Goal: Use online tool/utility

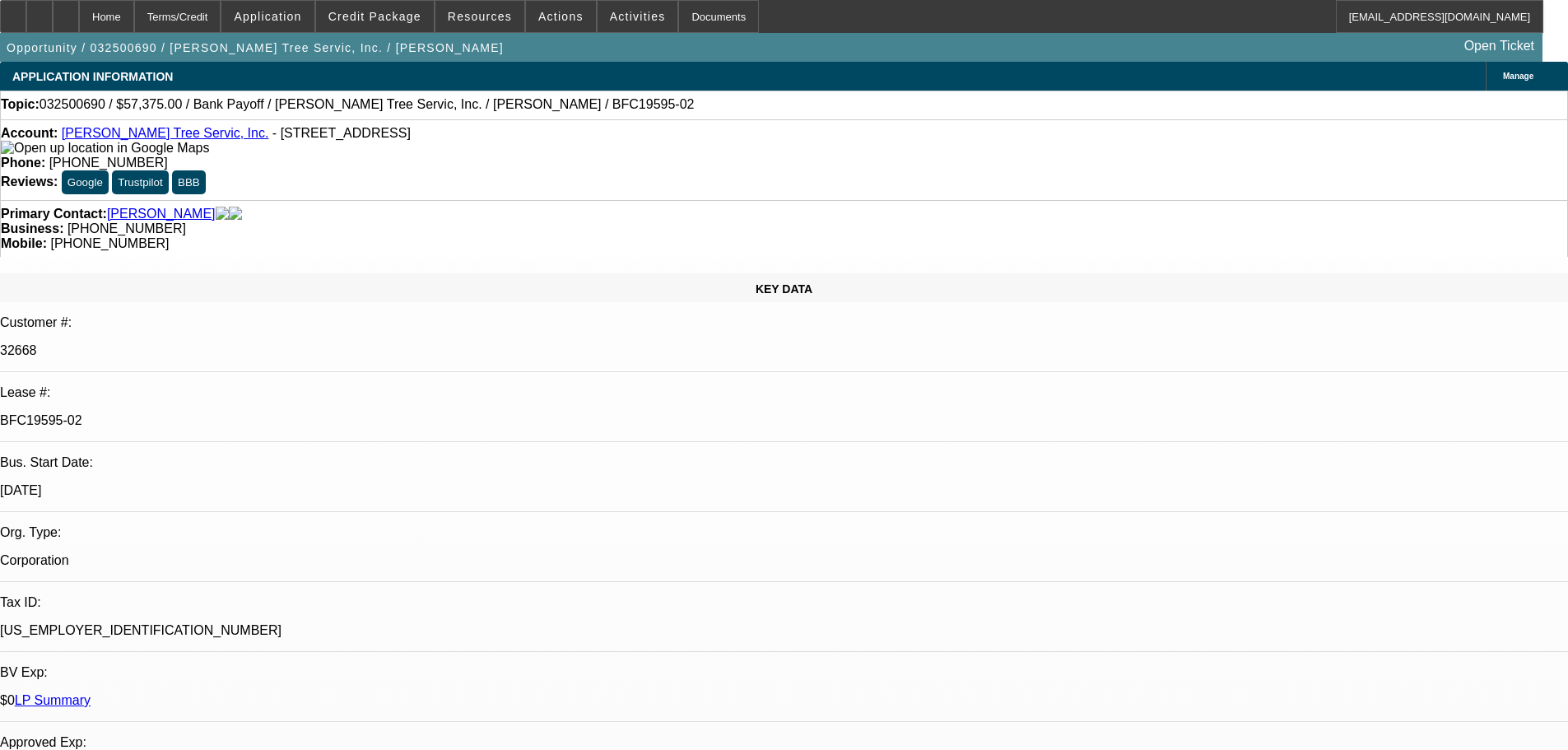
select select "0.1"
select select "0"
select select "3"
select select "0"
select select "6"
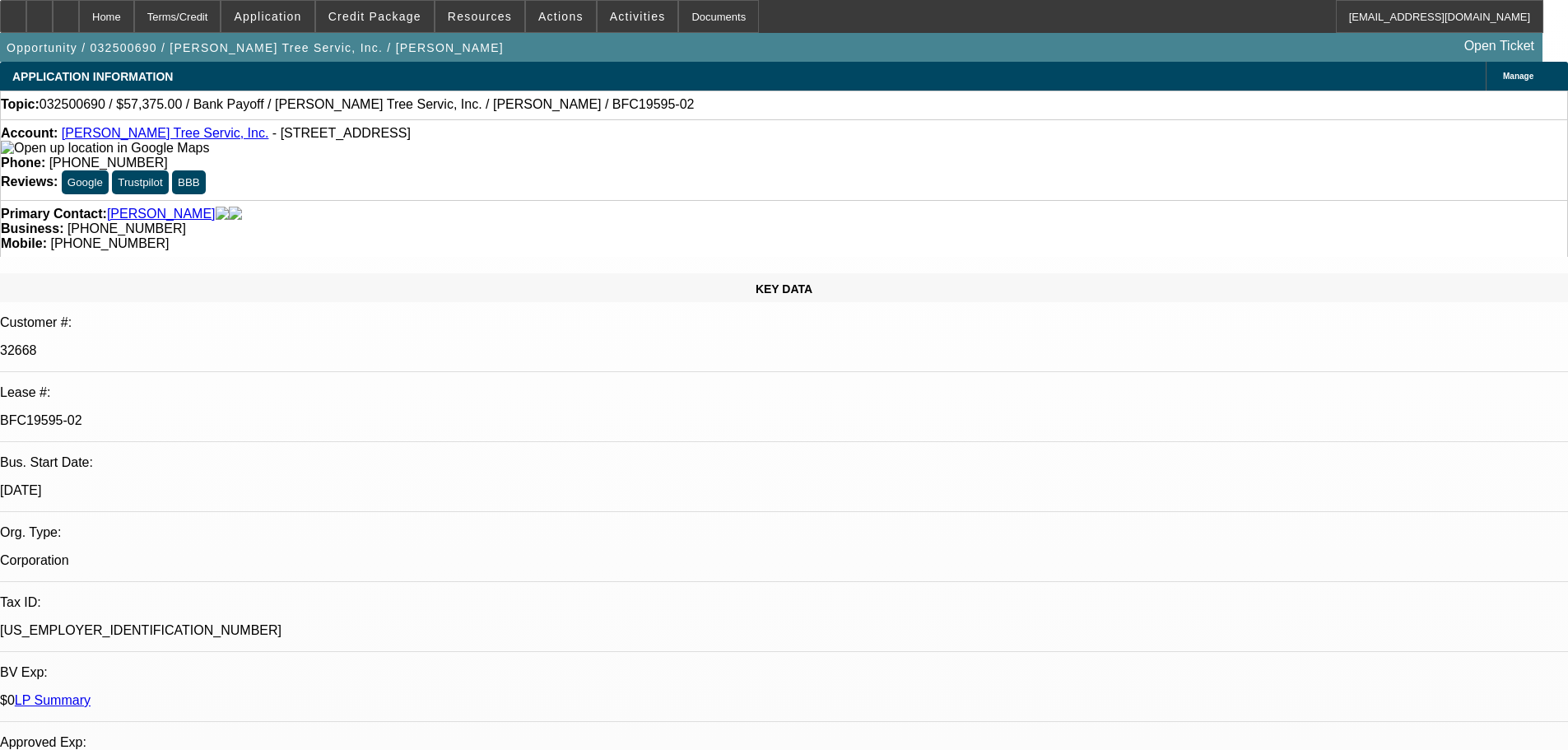
select select "0.1"
select select "0"
select select "3"
select select "0"
select select "6"
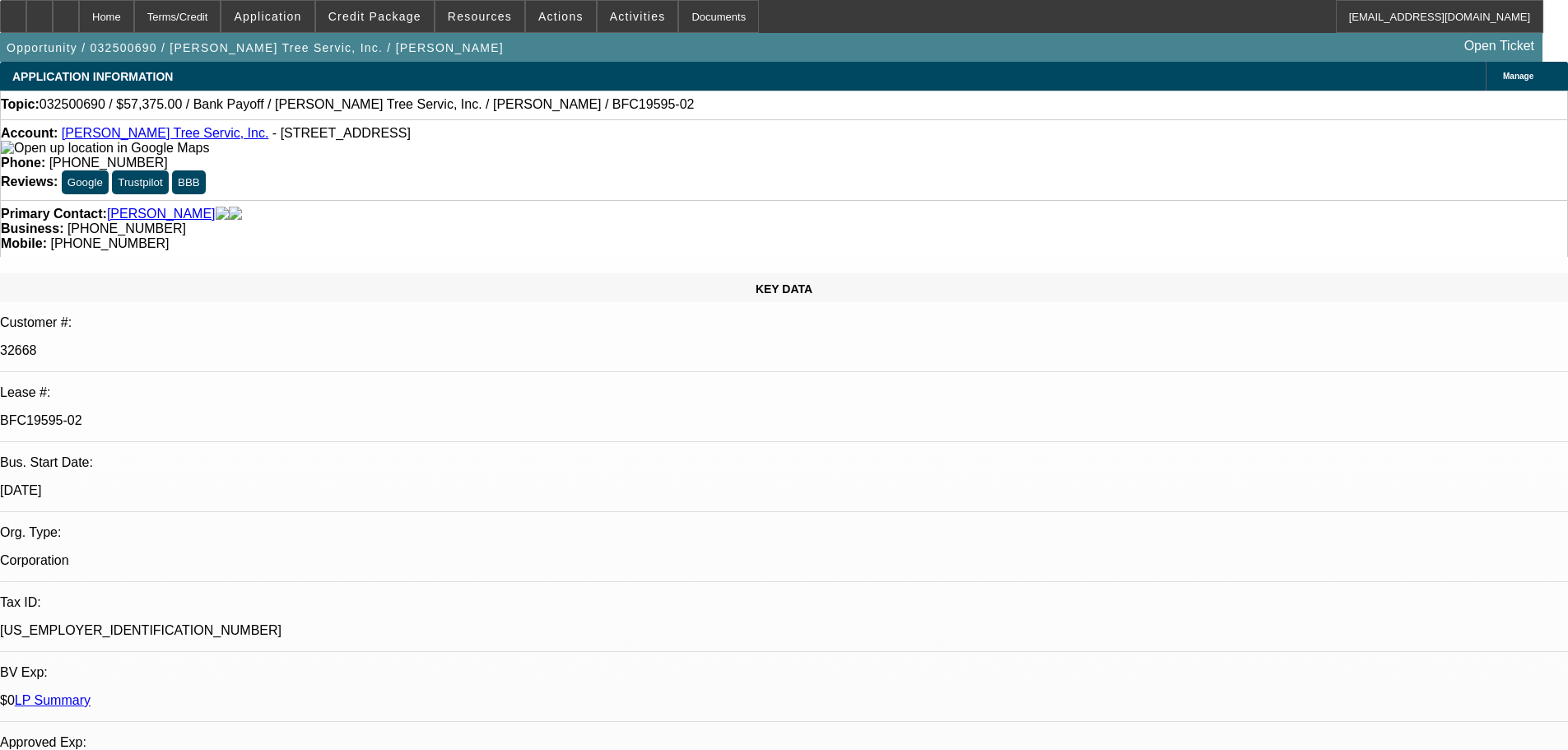
select select "0.1"
select select "0"
select select "3"
select select "0"
select select "6"
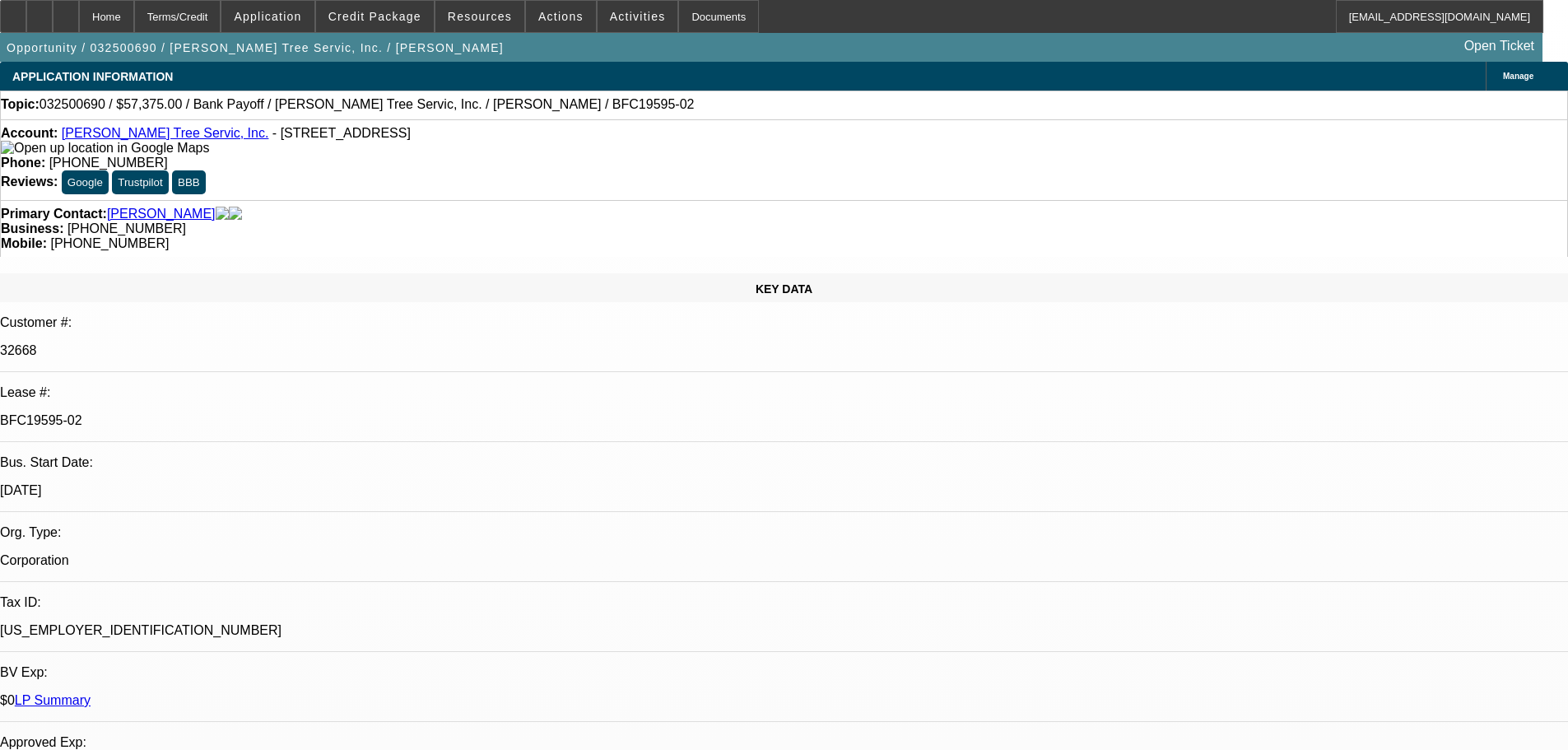
select select "0.1"
select select "0"
select select "3"
select select "0"
select select "6"
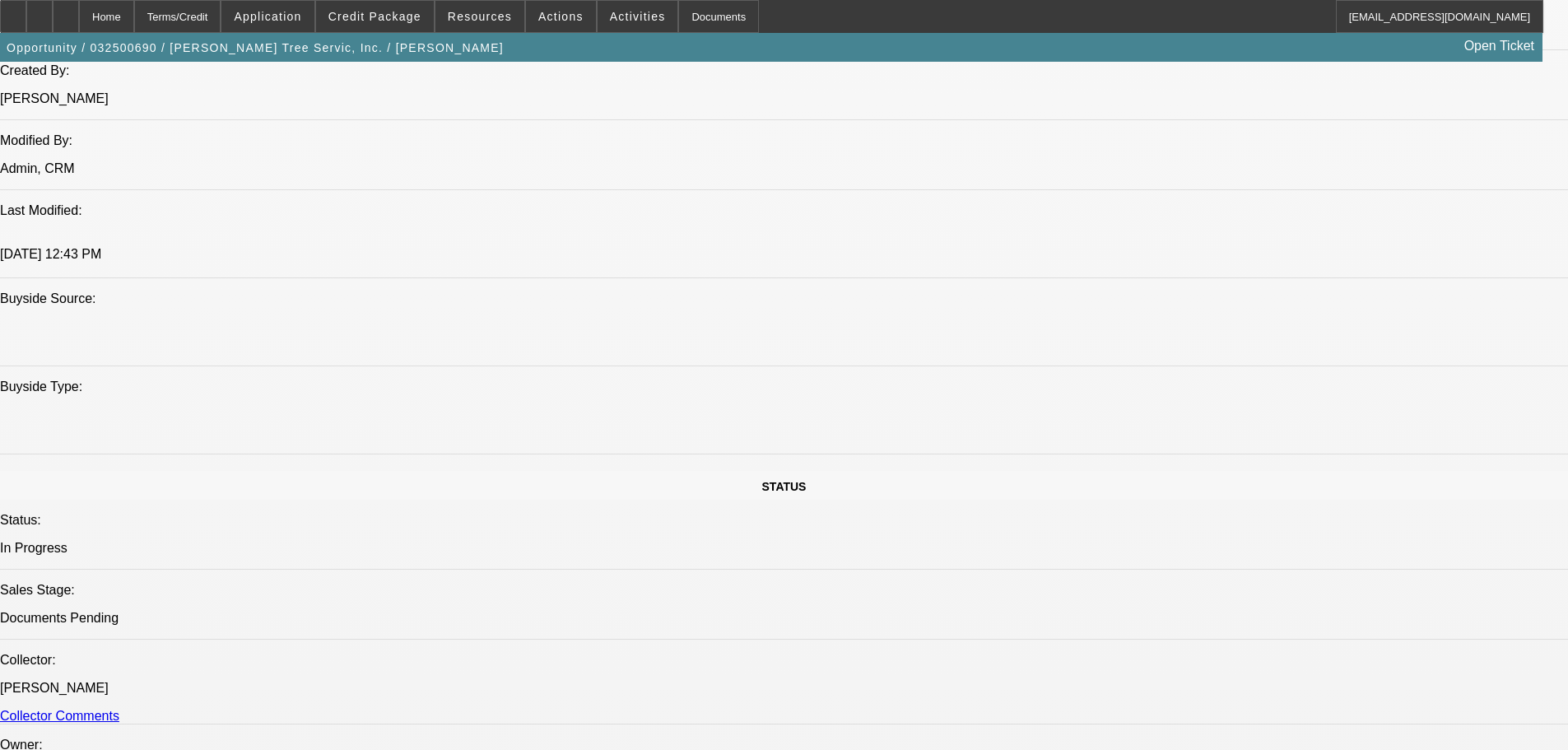
scroll to position [1482, 0]
